Goal: Information Seeking & Learning: Learn about a topic

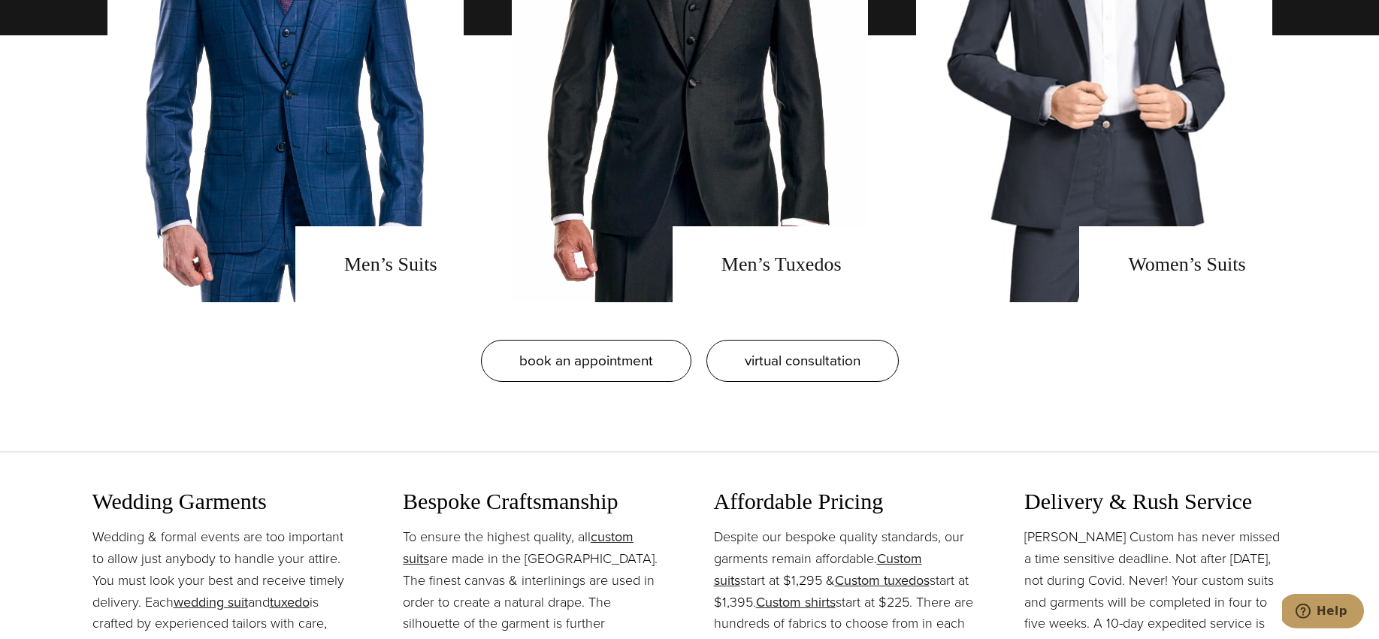
scroll to position [1383, 0]
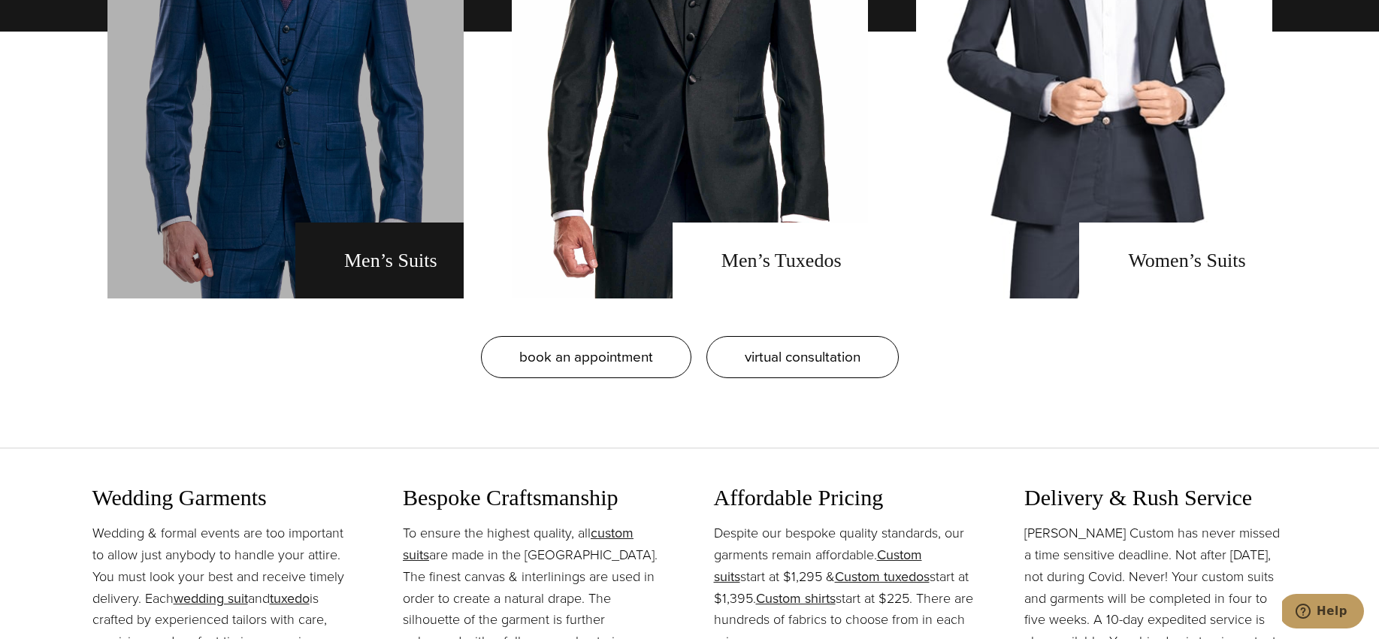
click at [425, 266] on link "men's suits" at bounding box center [285, 32] width 356 height 534
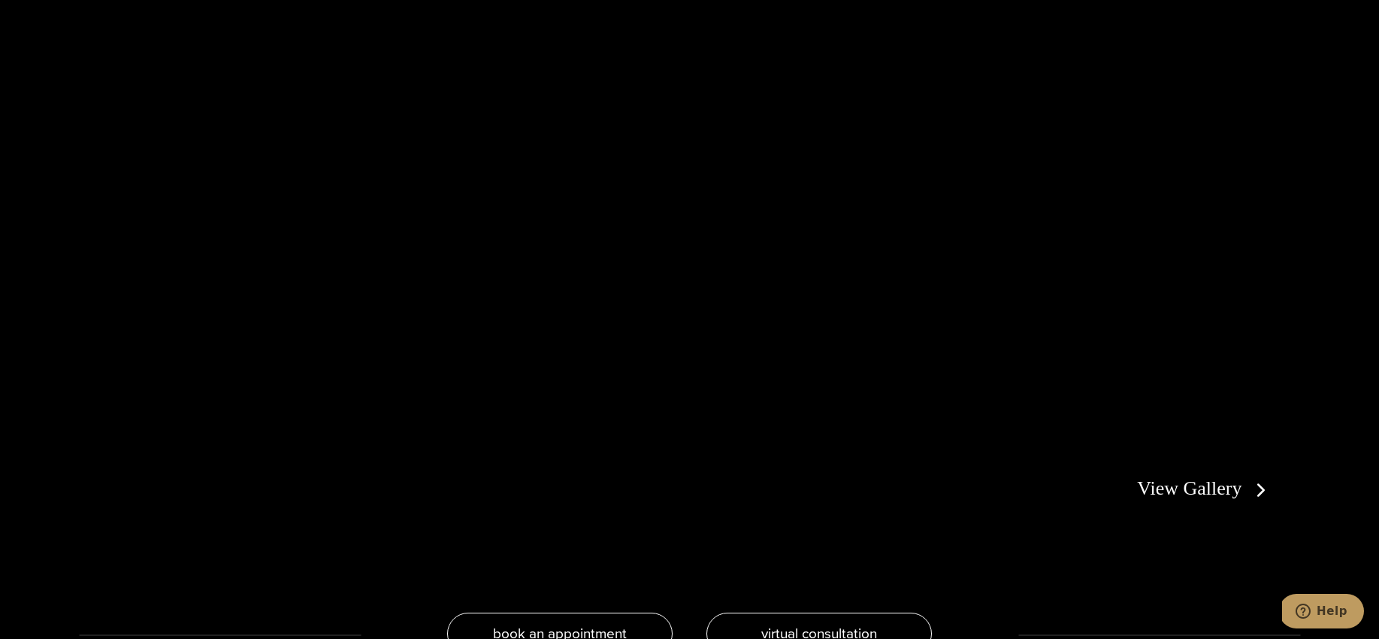
scroll to position [3331, 0]
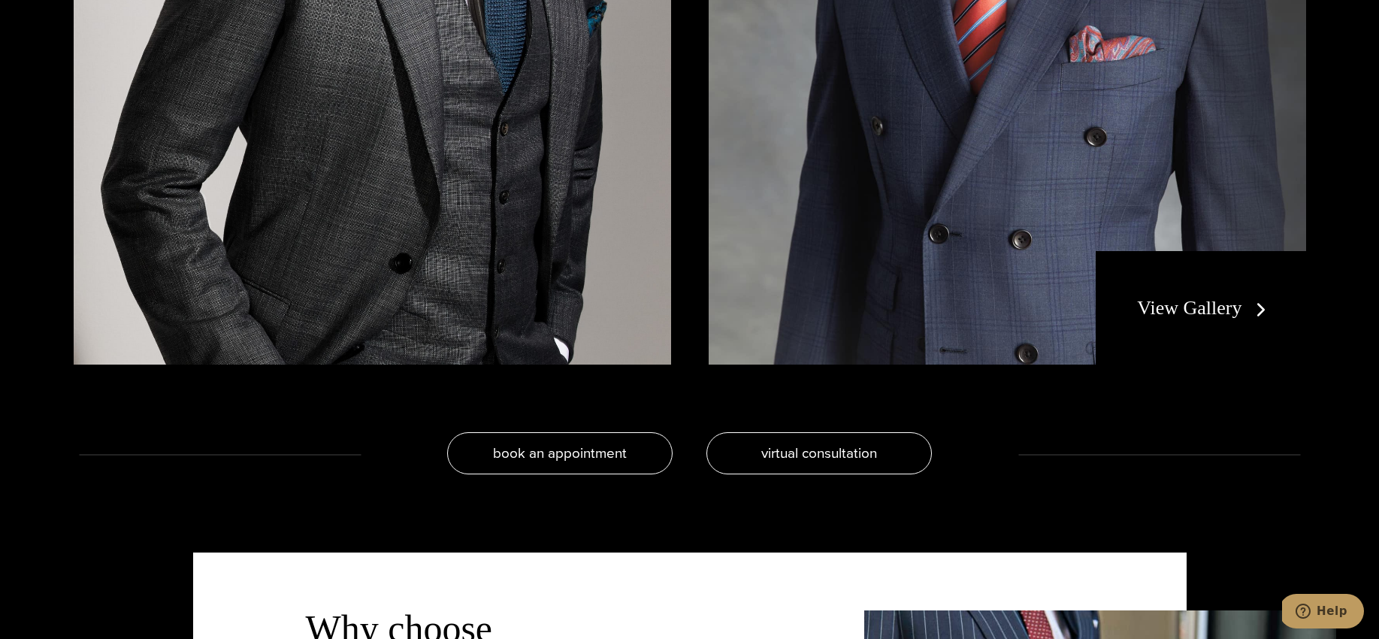
click at [1177, 295] on div "View Gallery" at bounding box center [1201, 308] width 210 height 114
click at [1174, 305] on link "View Gallery" at bounding box center [1204, 308] width 135 height 22
